Goal: Information Seeking & Learning: Learn about a topic

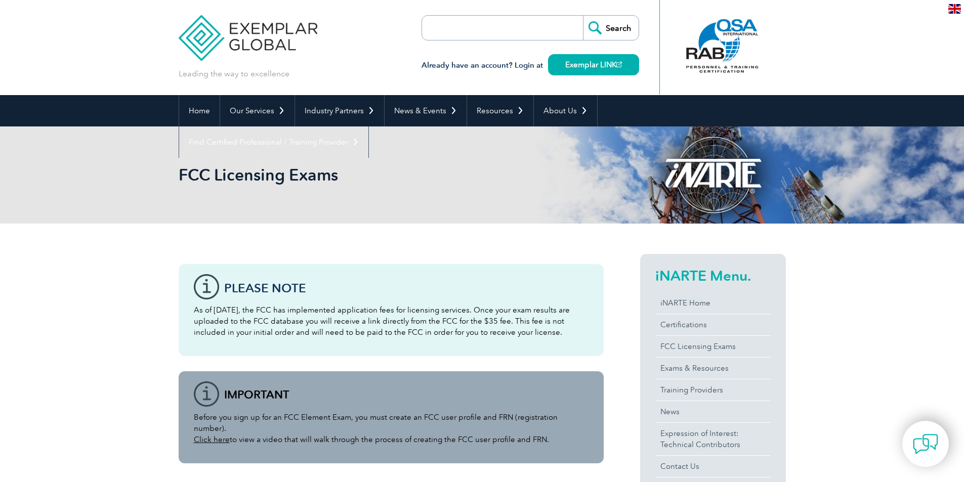
scroll to position [51, 0]
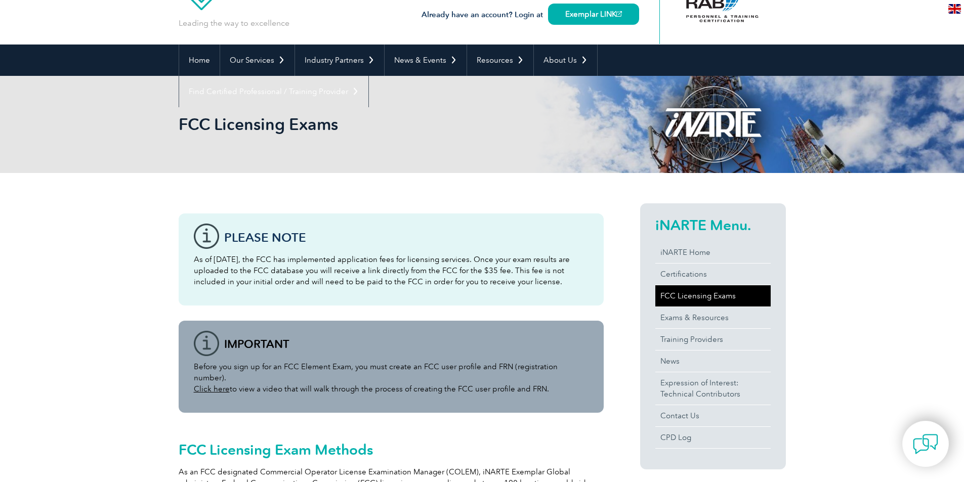
click at [700, 295] on link "FCC Licensing Exams" at bounding box center [712, 295] width 115 height 21
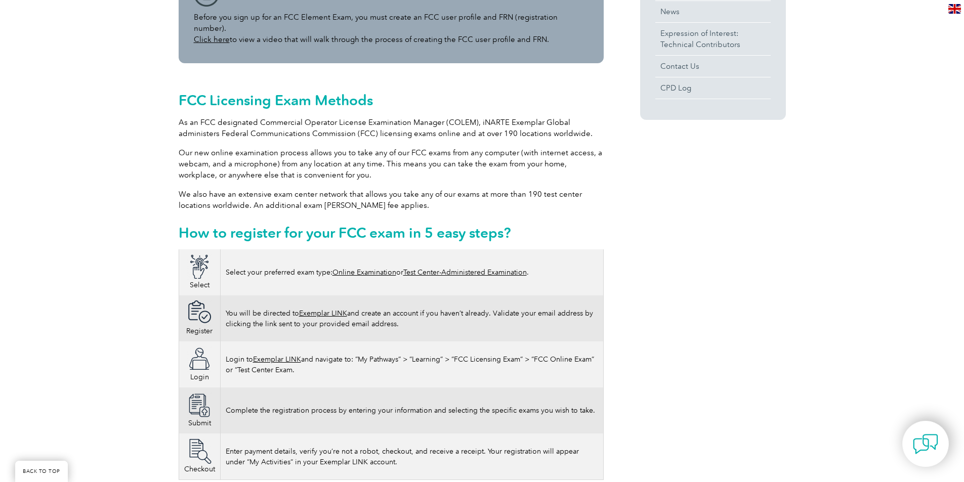
scroll to position [405, 0]
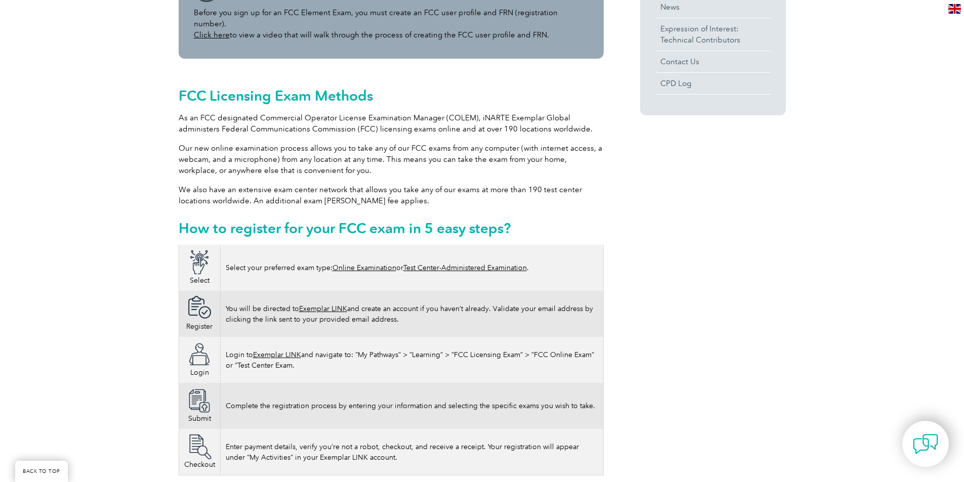
click at [488, 264] on link "Test Center-Administered Examination" at bounding box center [464, 268] width 123 height 9
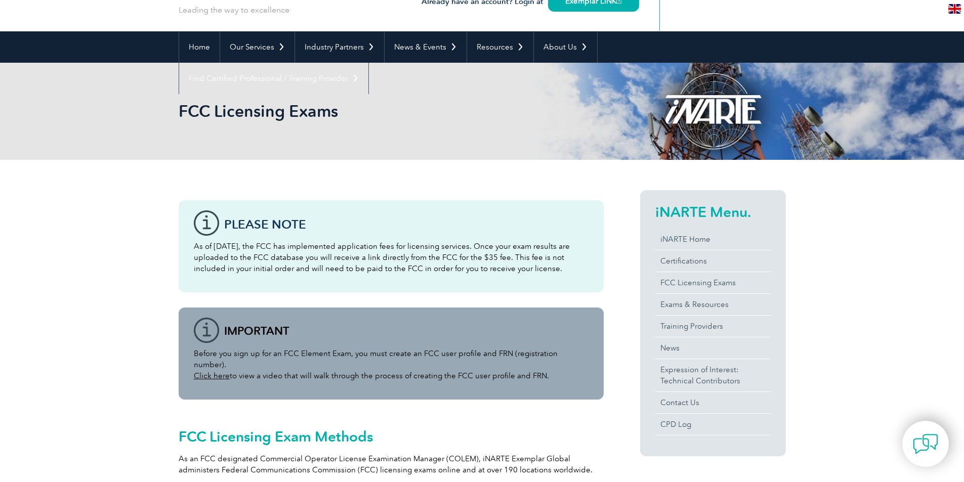
scroll to position [0, 0]
